Goal: Ask a question: Seek information or help from site administrators or community

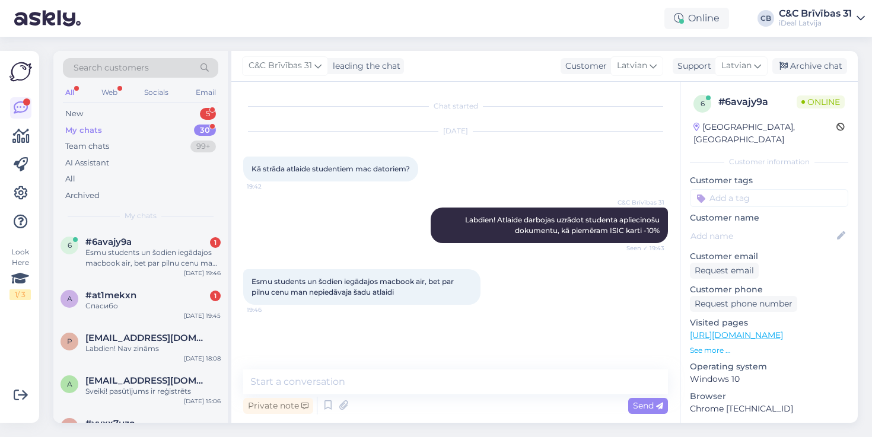
click at [338, 384] on textarea at bounding box center [455, 382] width 425 height 25
type textarea "Kad iegādājāties macbook?"
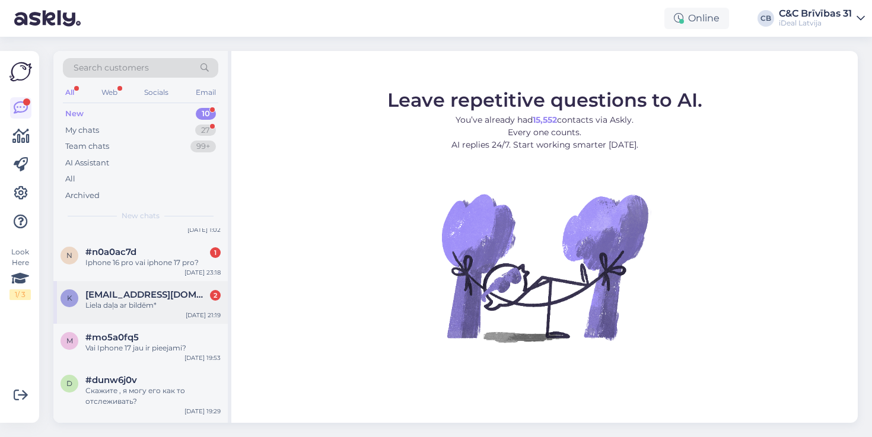
scroll to position [184, 0]
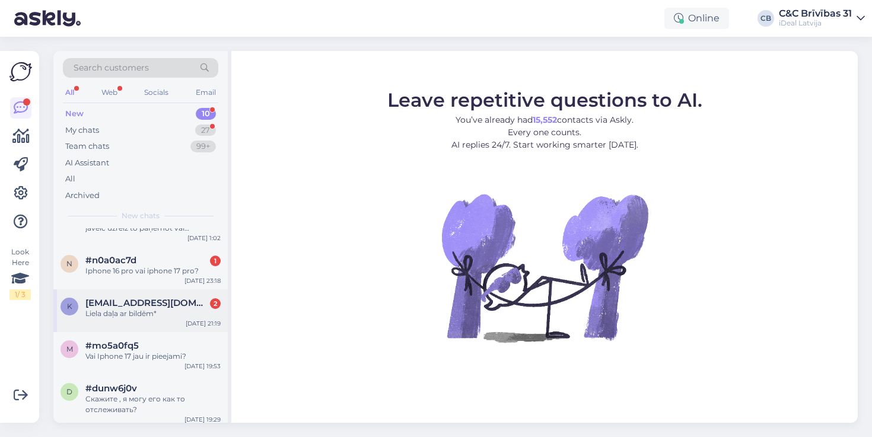
click at [171, 323] on div "k [EMAIL_ADDRESS][DOMAIN_NAME] 2 Liela daļa ar bildēm* [DATE] 21:19" at bounding box center [140, 310] width 174 height 43
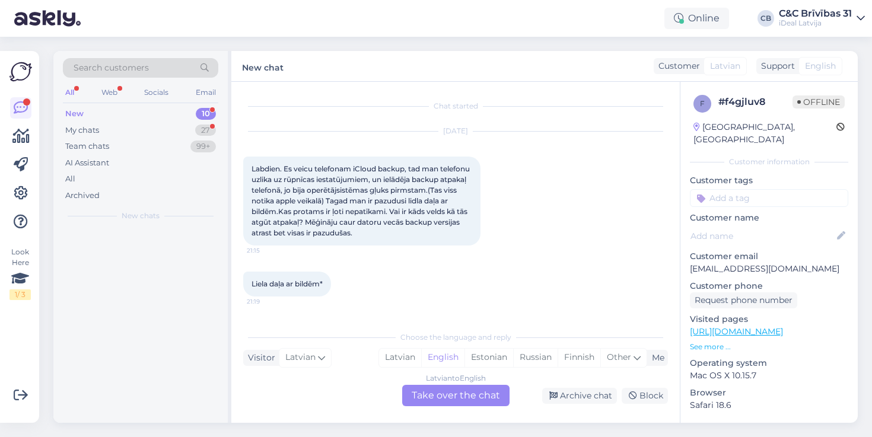
scroll to position [0, 0]
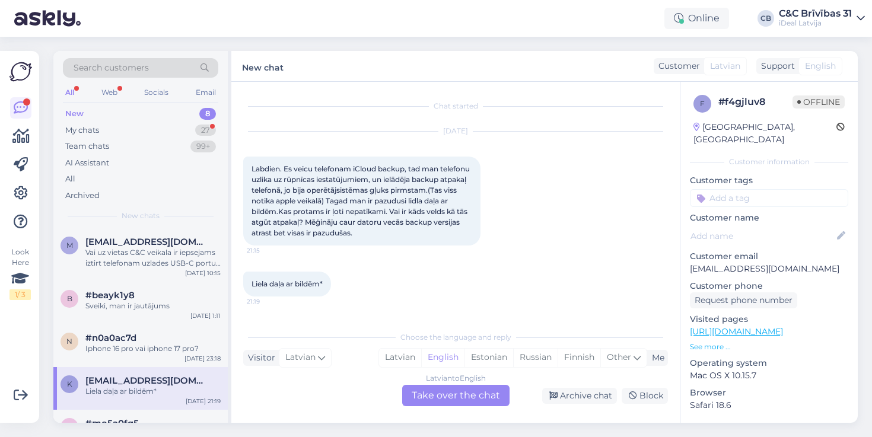
drag, startPoint x: 259, startPoint y: 181, endPoint x: 437, endPoint y: 233, distance: 186.0
click at [437, 233] on div "Labdien. Es veicu telefonam iCloud backup, tad man telefonu uzlika uz rūpnīcas …" at bounding box center [361, 201] width 237 height 89
click at [435, 248] on div "[DATE] Labdien. Es veicu telefonam iCloud backup, tad man telefonu uzlika uz rū…" at bounding box center [455, 189] width 425 height 140
click at [395, 356] on div "Latvian" at bounding box center [400, 358] width 42 height 18
click at [152, 133] on div "My chats 27" at bounding box center [140, 130] width 155 height 17
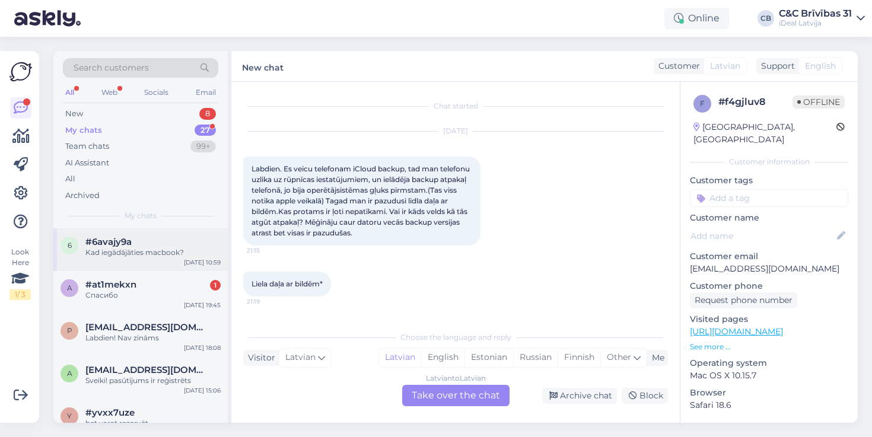
click at [158, 262] on div "6 #6avajy9a Kad iegādājāties macbook? [DATE] 10:59" at bounding box center [140, 249] width 174 height 43
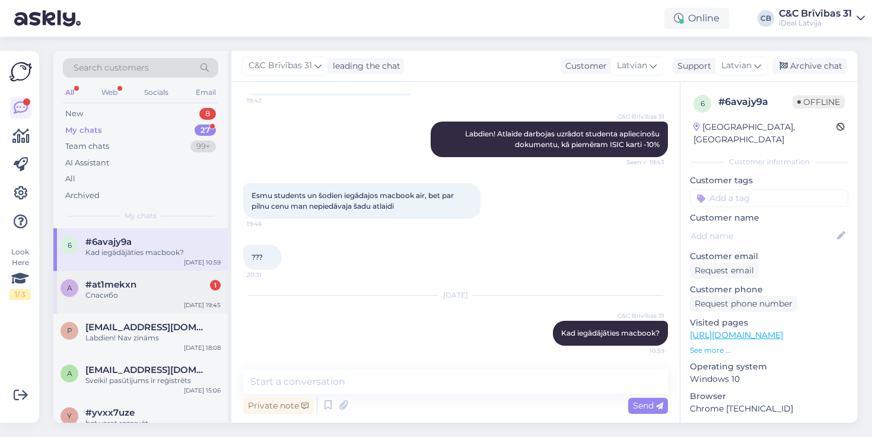
click at [161, 307] on div "a #at1mekxn 1 Спасибо [DATE] 19:45" at bounding box center [140, 292] width 174 height 43
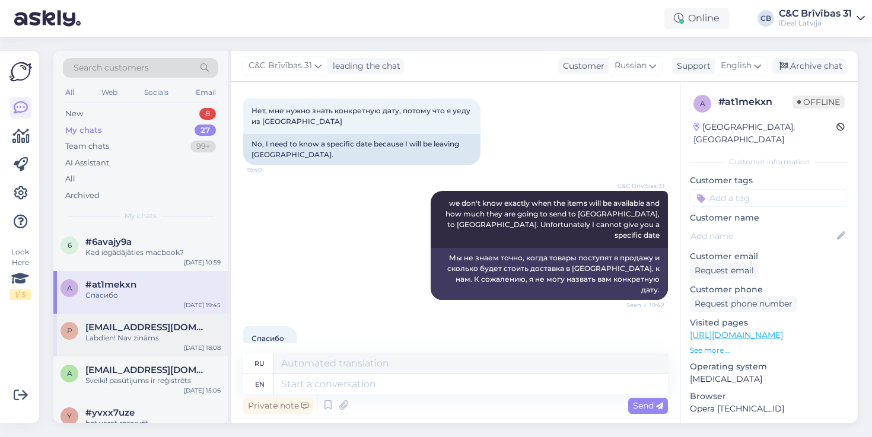
scroll to position [1007, 0]
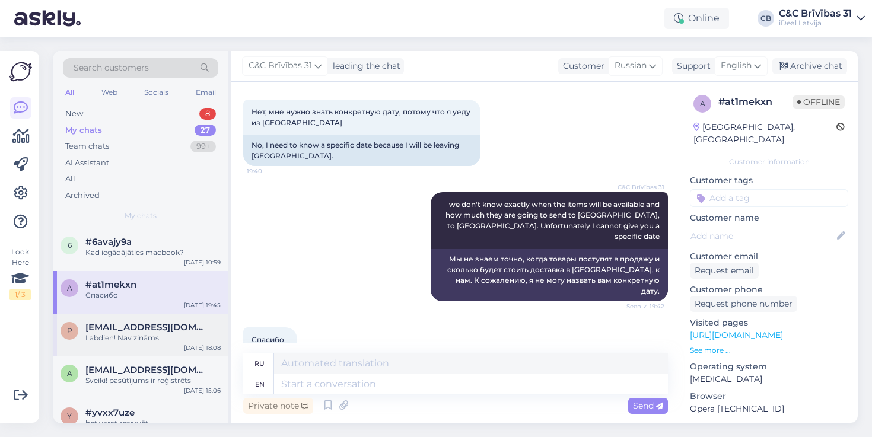
click at [119, 330] on span "[EMAIL_ADDRESS][DOMAIN_NAME]" at bounding box center [146, 327] width 123 height 11
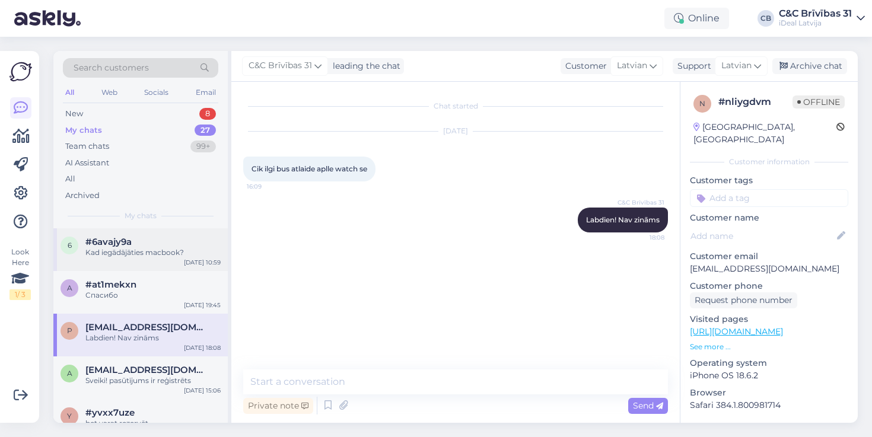
scroll to position [0, 0]
click at [131, 243] on span "#6avajy9a" at bounding box center [108, 242] width 46 height 11
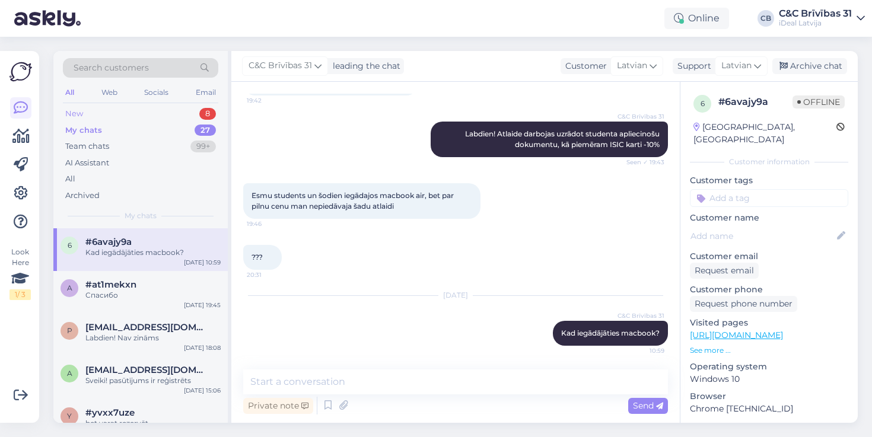
click at [138, 118] on div "New 8" at bounding box center [140, 114] width 155 height 17
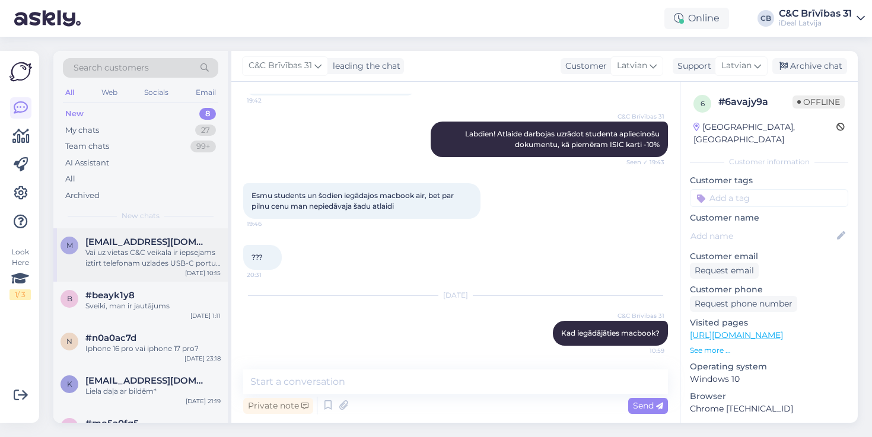
click at [173, 248] on div "Vai uz vietas C&C veikala ir iepsejams iztirt telefonam uzlades USB-C portu? Ci…" at bounding box center [152, 257] width 135 height 21
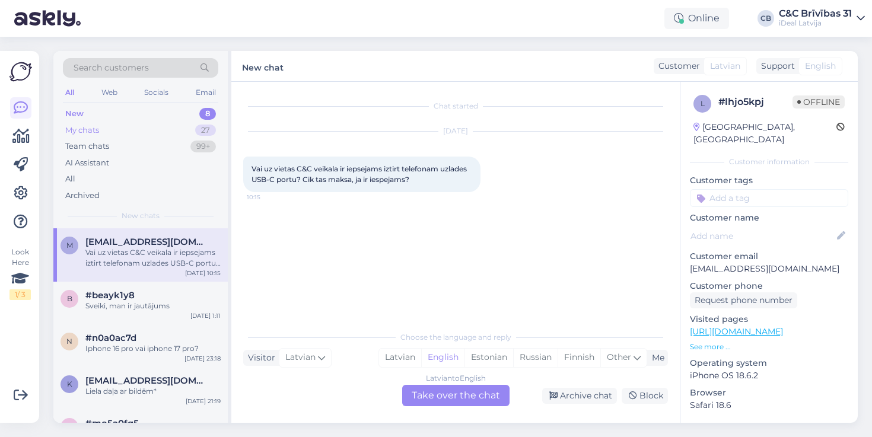
click at [132, 130] on div "My chats 27" at bounding box center [140, 130] width 155 height 17
